Goal: Communication & Community: Answer question/provide support

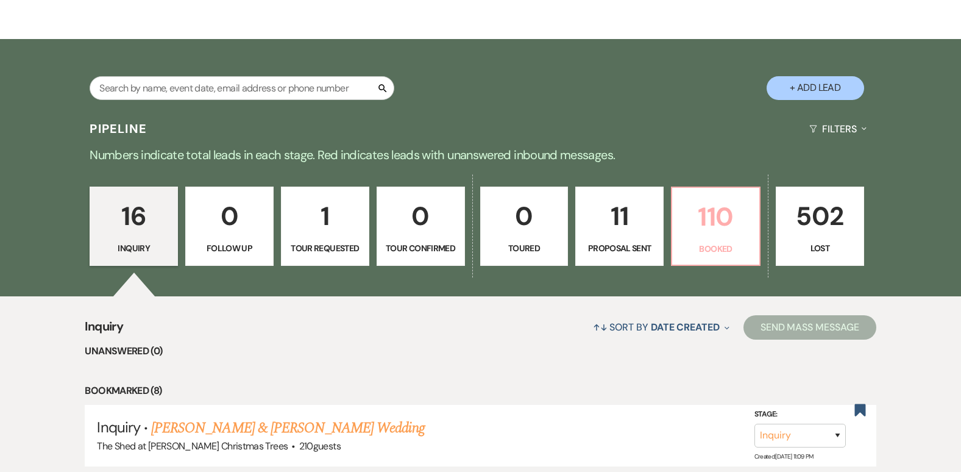
click at [710, 248] on p "Booked" at bounding box center [715, 248] width 72 height 13
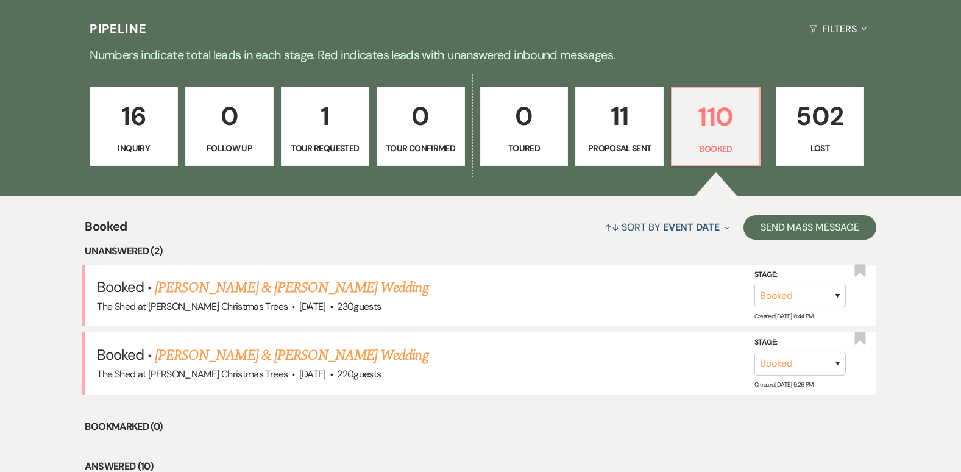
scroll to position [305, 0]
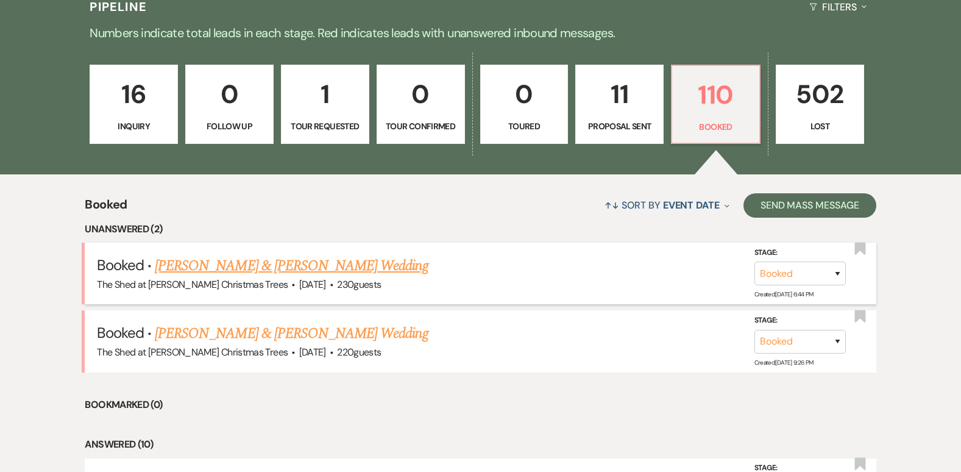
click at [305, 265] on link "[PERSON_NAME] & [PERSON_NAME] Wedding" at bounding box center [291, 266] width 273 height 22
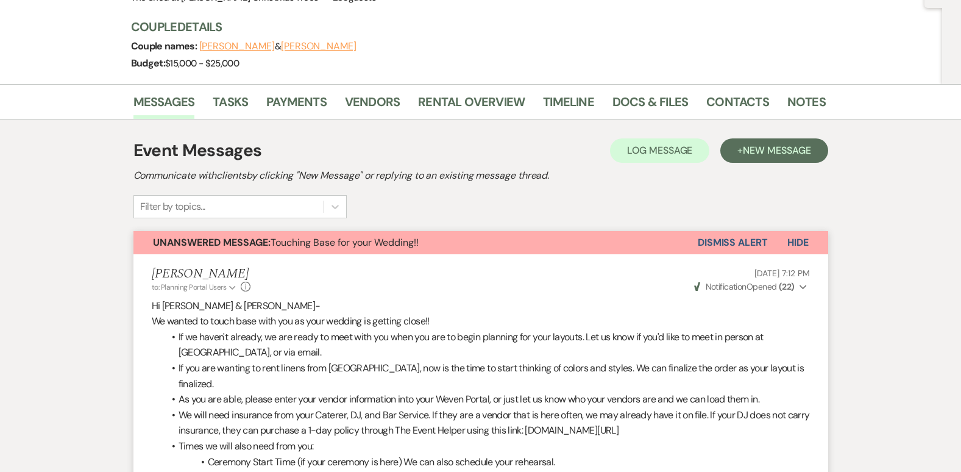
scroll to position [61, 0]
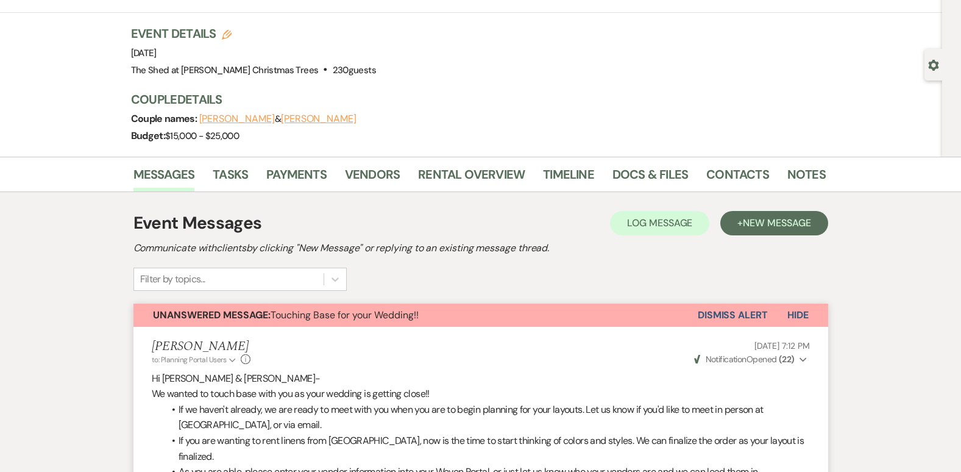
click at [730, 311] on button "Dismiss Alert" at bounding box center [733, 314] width 70 height 23
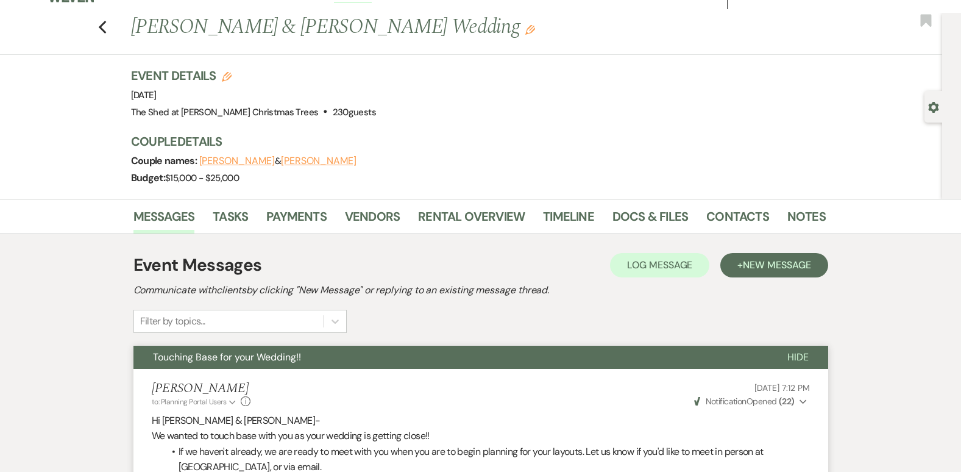
scroll to position [0, 0]
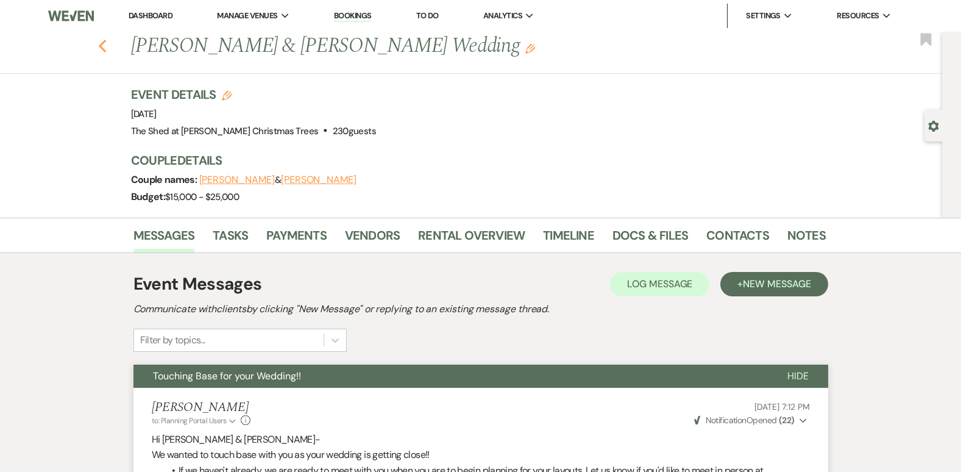
click at [105, 44] on icon "Previous" at bounding box center [102, 46] width 9 height 15
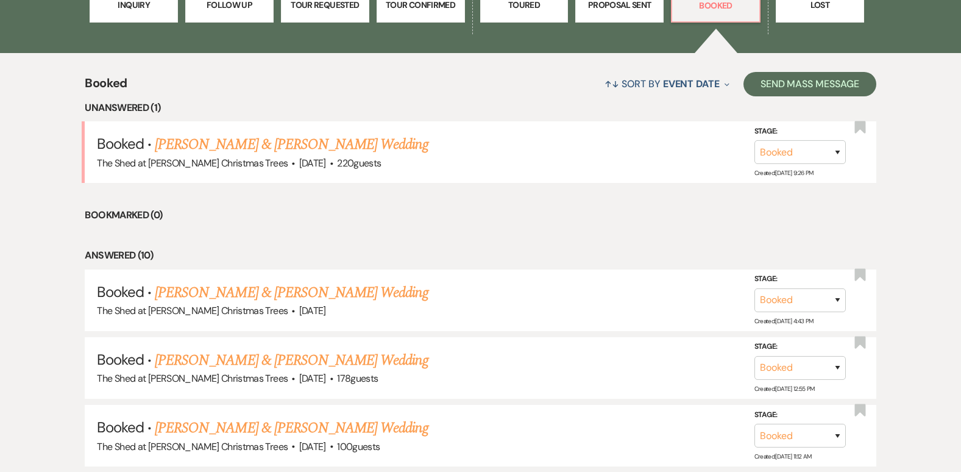
scroll to position [426, 0]
click at [284, 146] on link "[PERSON_NAME] & [PERSON_NAME] Wedding" at bounding box center [291, 144] width 273 height 22
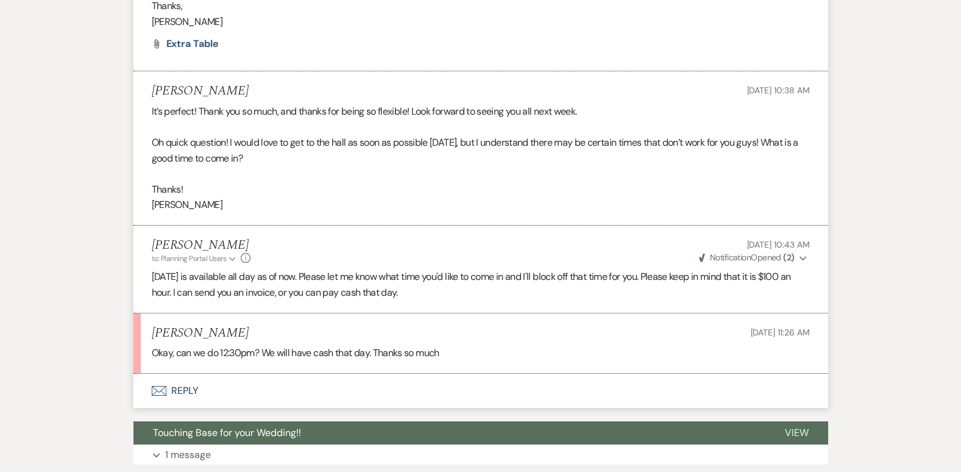
scroll to position [2011, 0]
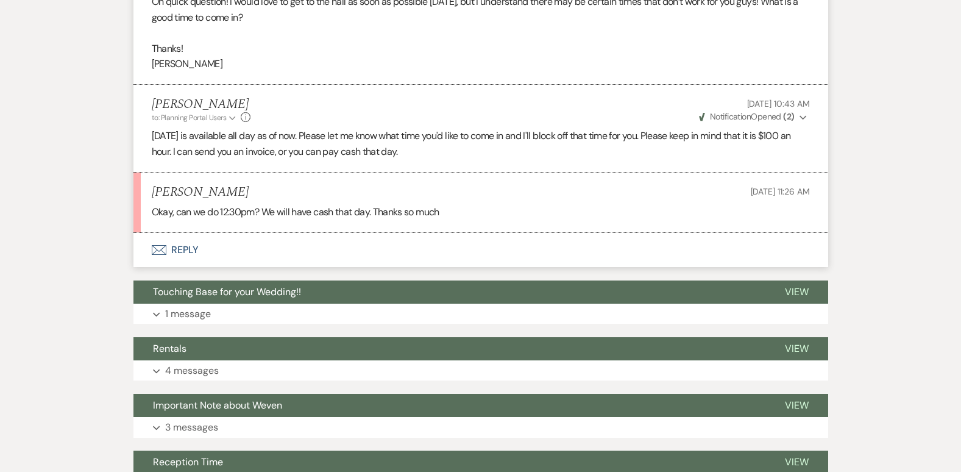
click at [185, 262] on button "Envelope Reply" at bounding box center [480, 250] width 694 height 34
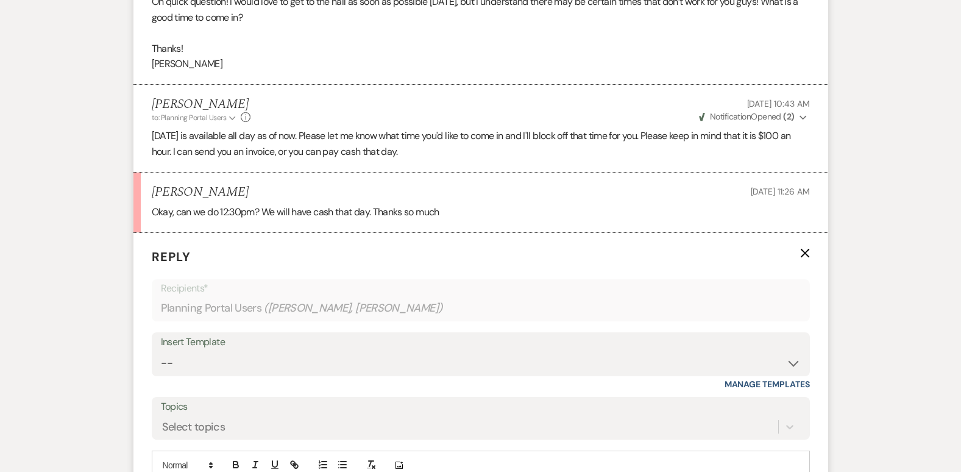
scroll to position [2149, 0]
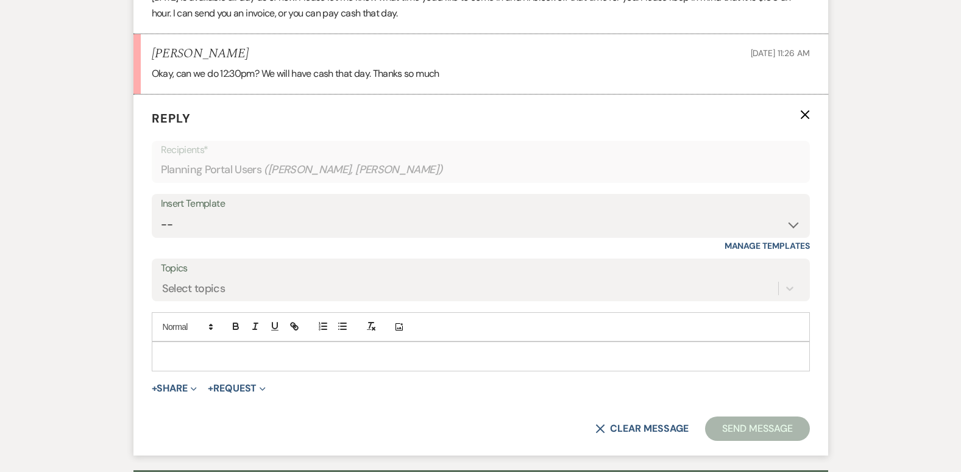
click at [222, 362] on p at bounding box center [480, 355] width 638 height 13
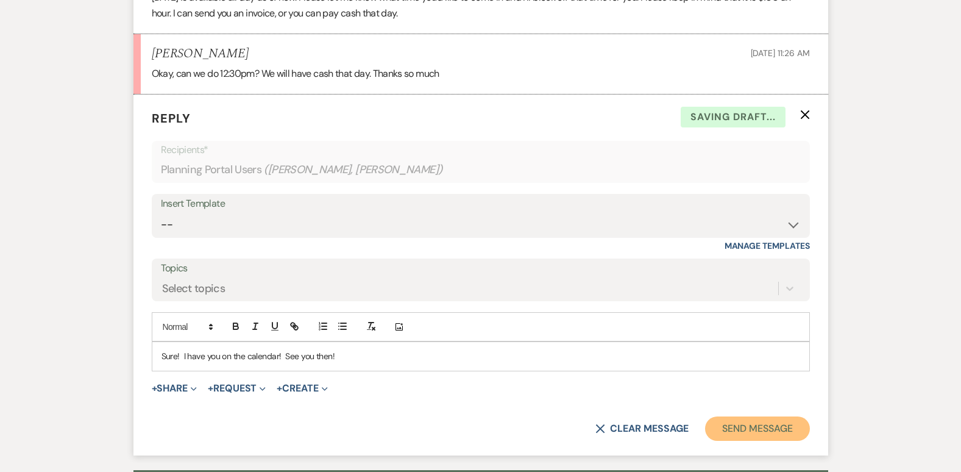
click at [781, 440] on button "Send Message" at bounding box center [757, 428] width 104 height 24
